Goal: Information Seeking & Learning: Learn about a topic

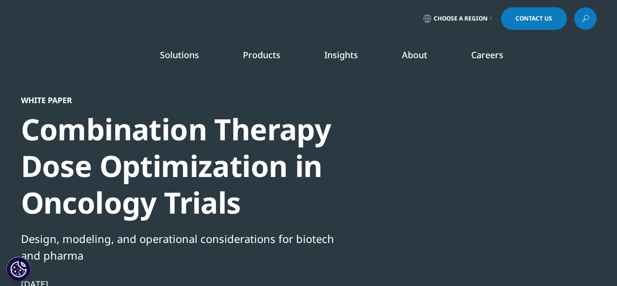
scroll to position [153, 576]
